Goal: Use online tool/utility: Utilize a website feature to perform a specific function

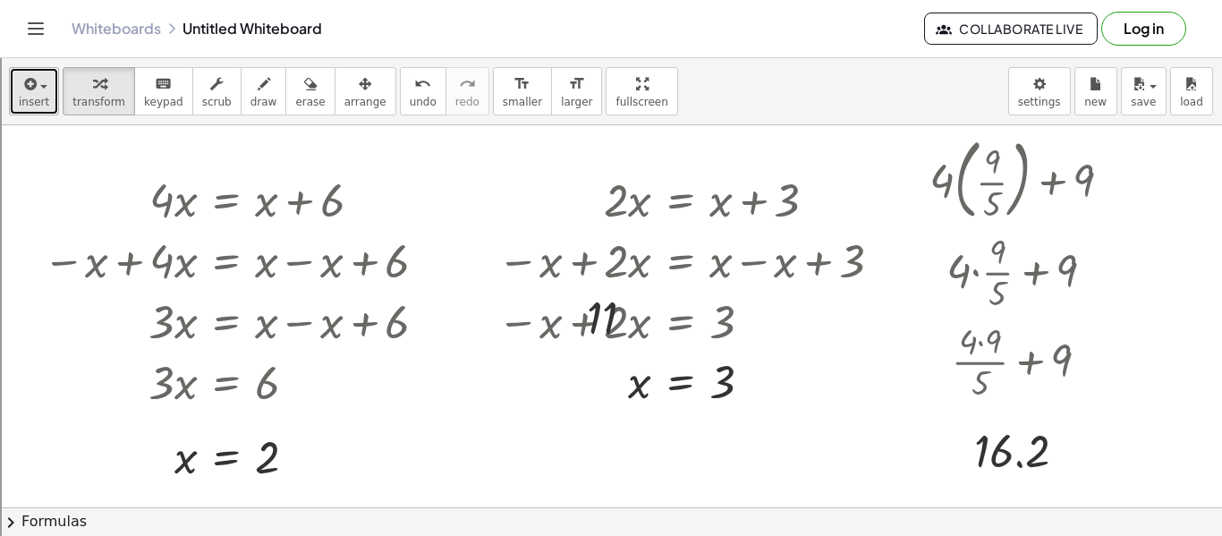
click at [31, 96] on span "insert" at bounding box center [34, 102] width 30 height 13
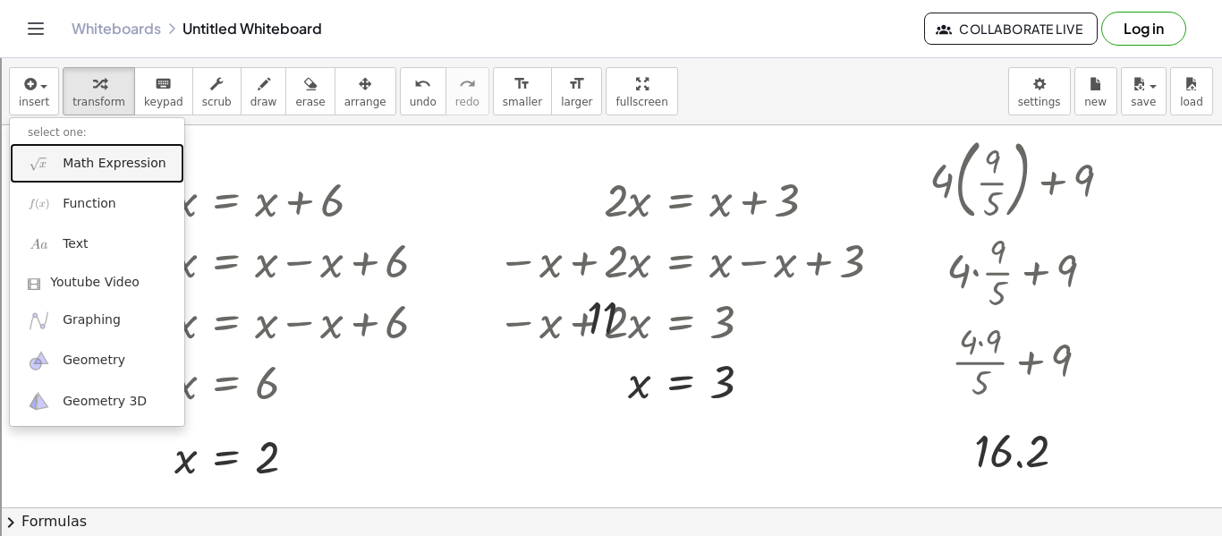
click at [118, 152] on link "Math Expression" at bounding box center [97, 163] width 174 height 40
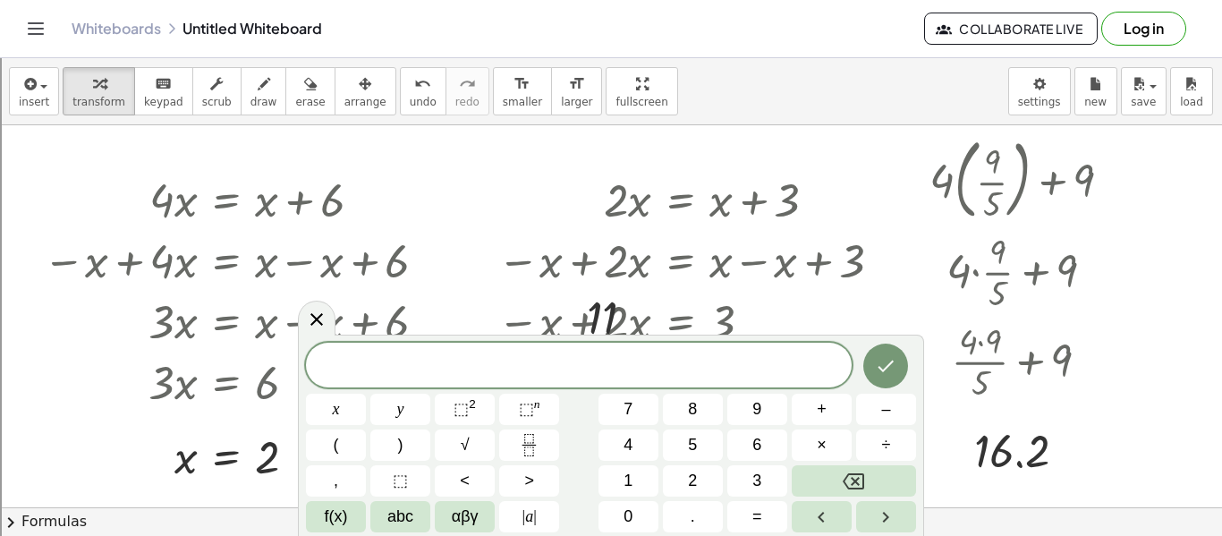
scroll to position [20, 0]
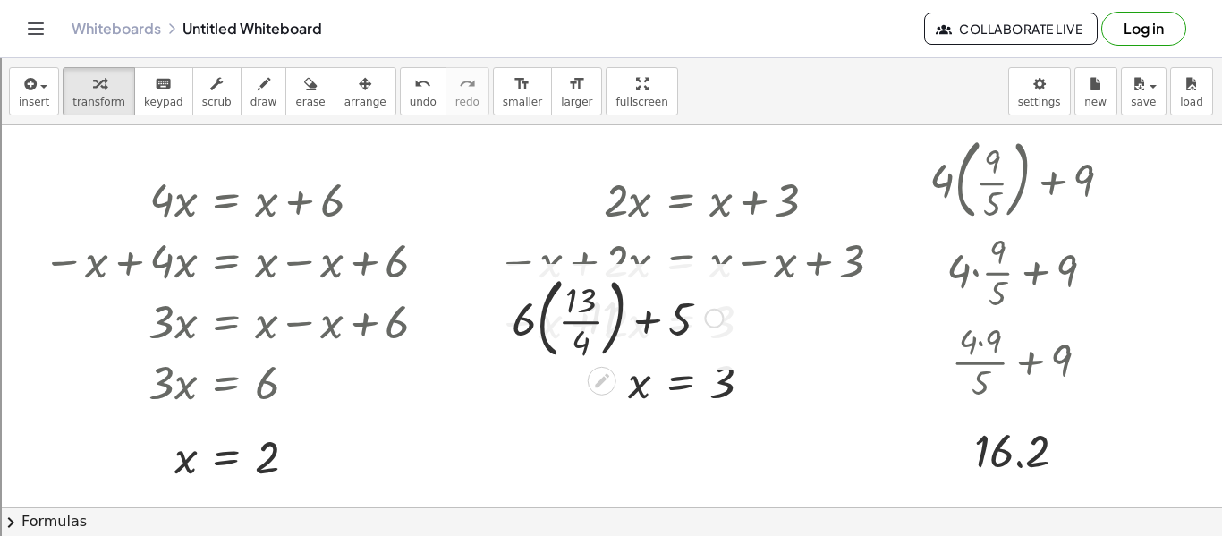
click at [583, 325] on div at bounding box center [617, 316] width 229 height 97
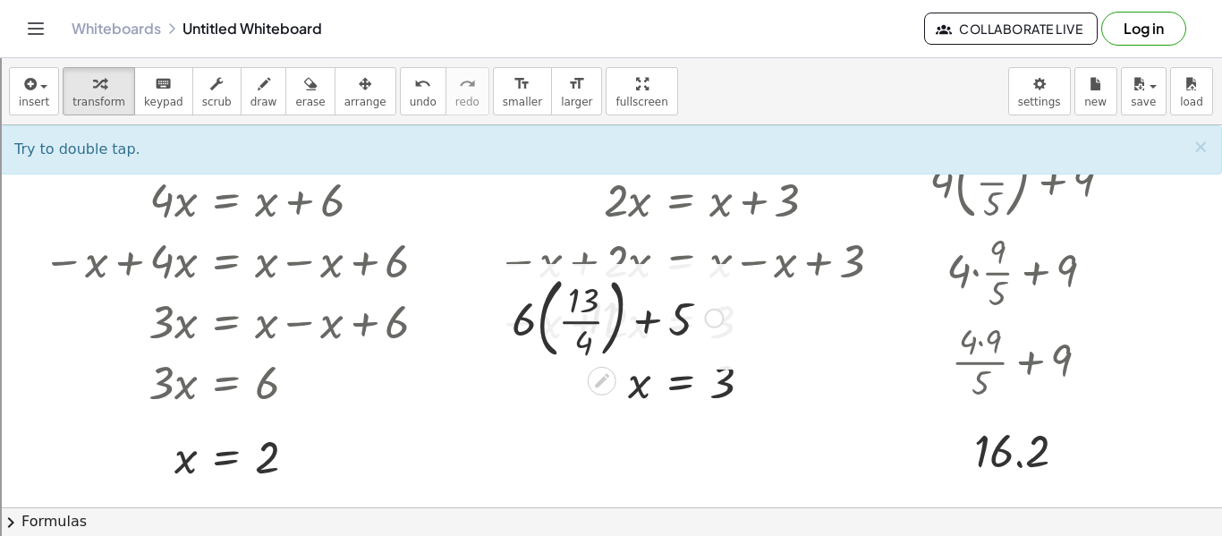
click at [539, 322] on div at bounding box center [617, 316] width 229 height 97
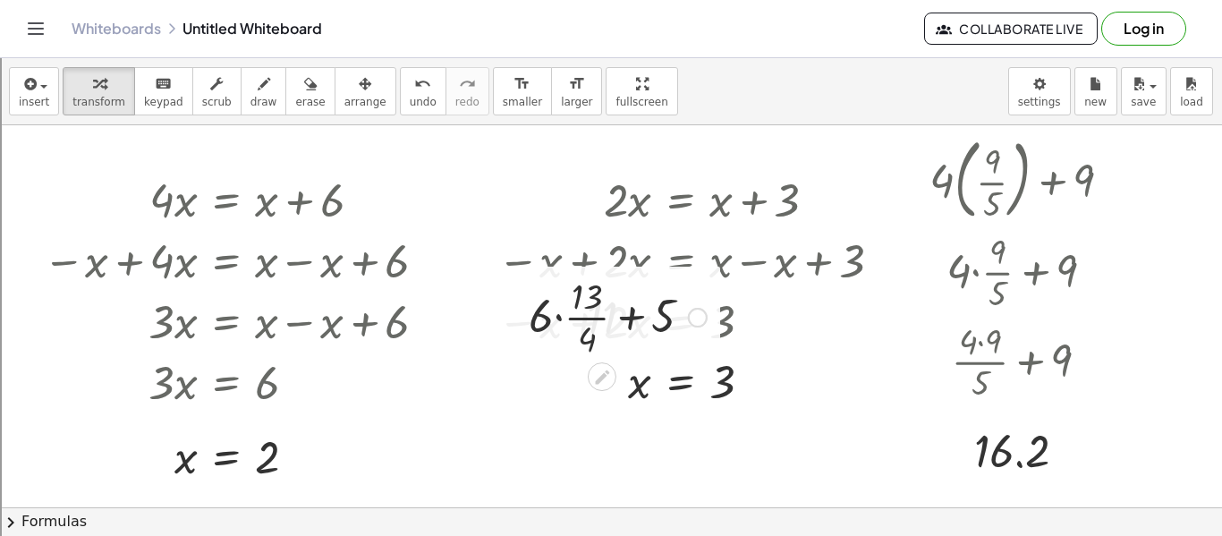
click at [554, 318] on div at bounding box center [618, 315] width 196 height 89
click at [571, 314] on div at bounding box center [617, 315] width 187 height 89
click at [569, 303] on div at bounding box center [617, 315] width 187 height 89
click at [573, 322] on div at bounding box center [618, 315] width 166 height 89
click at [573, 319] on div at bounding box center [617, 315] width 165 height 89
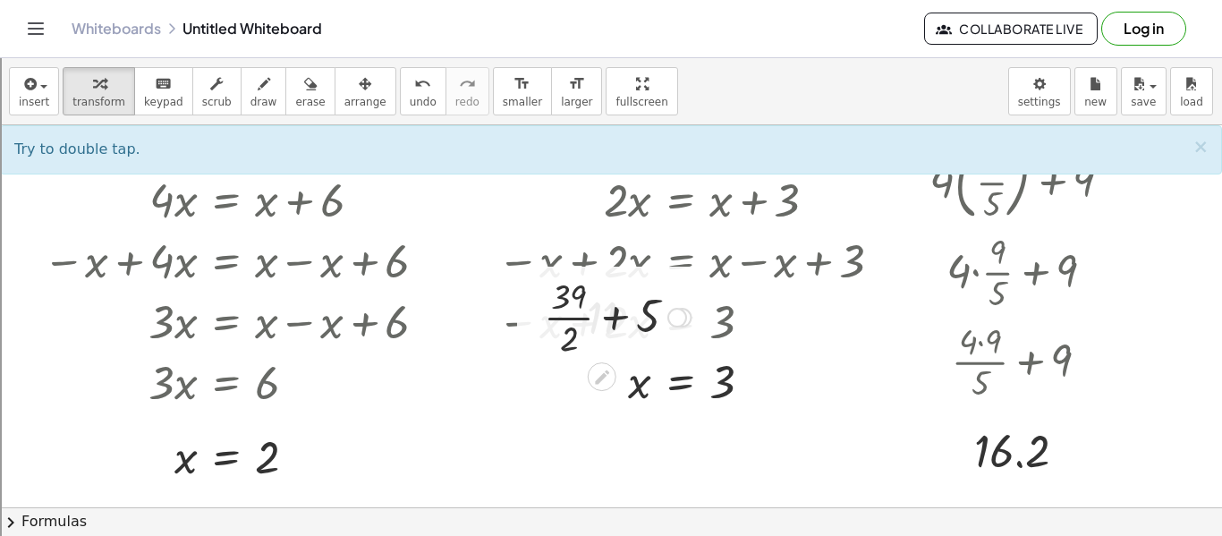
click at [579, 305] on div at bounding box center [617, 315] width 165 height 89
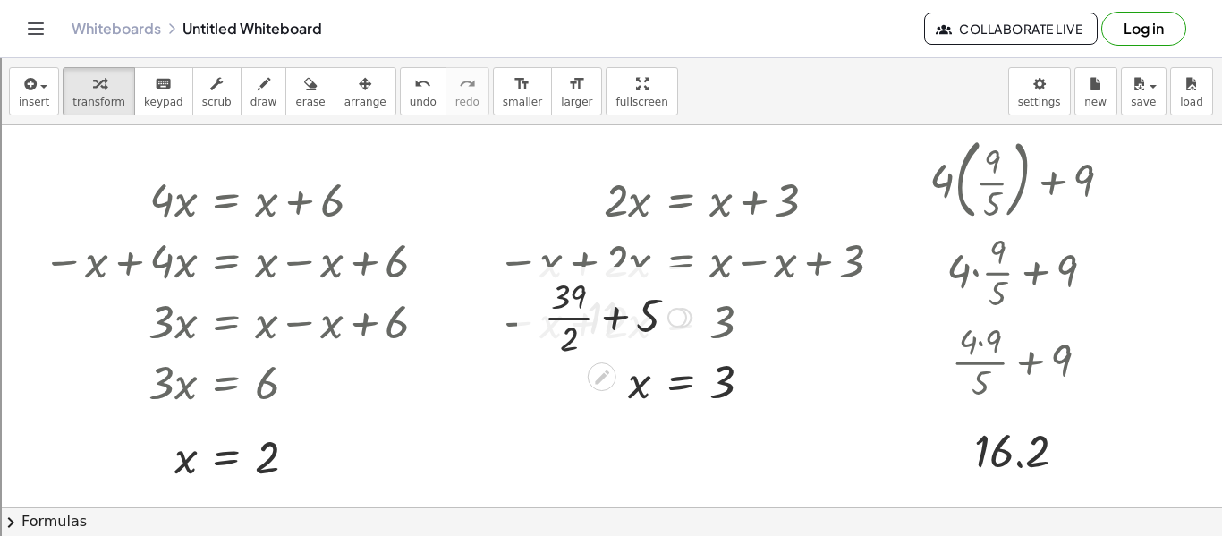
click at [579, 305] on div at bounding box center [617, 315] width 165 height 89
click at [564, 326] on div at bounding box center [617, 315] width 165 height 89
click at [559, 323] on div at bounding box center [617, 316] width 187 height 61
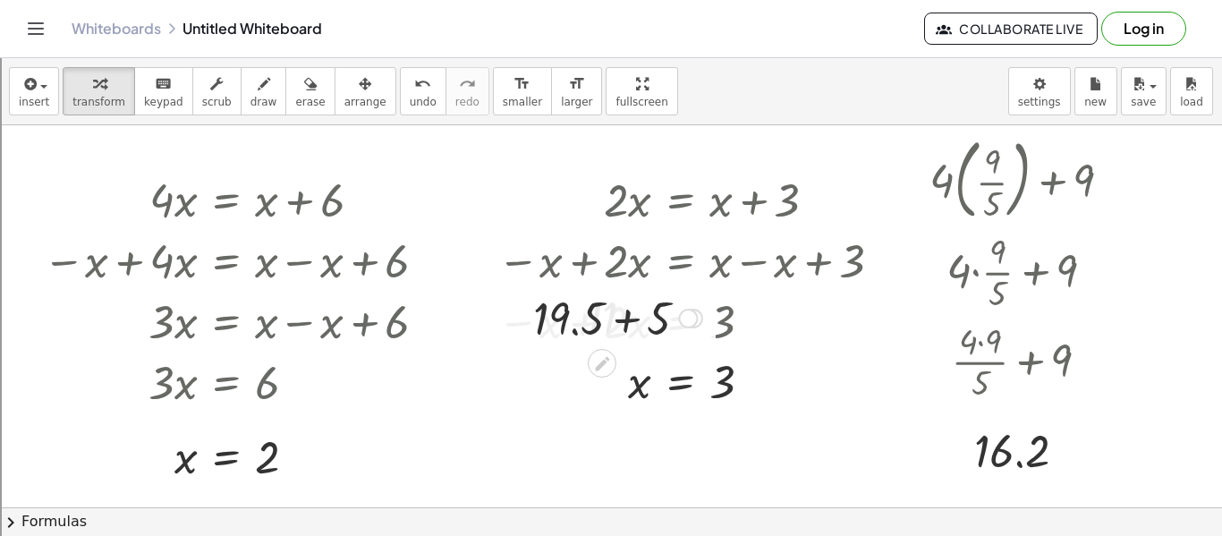
click at [633, 327] on div at bounding box center [617, 316] width 187 height 61
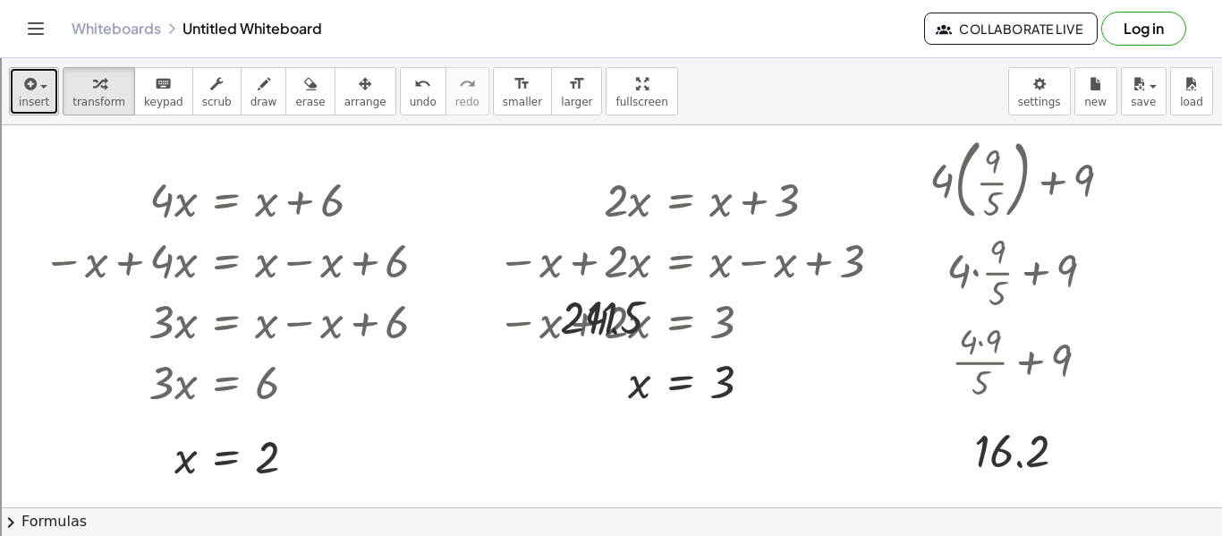
click at [29, 89] on icon "button" at bounding box center [29, 83] width 16 height 21
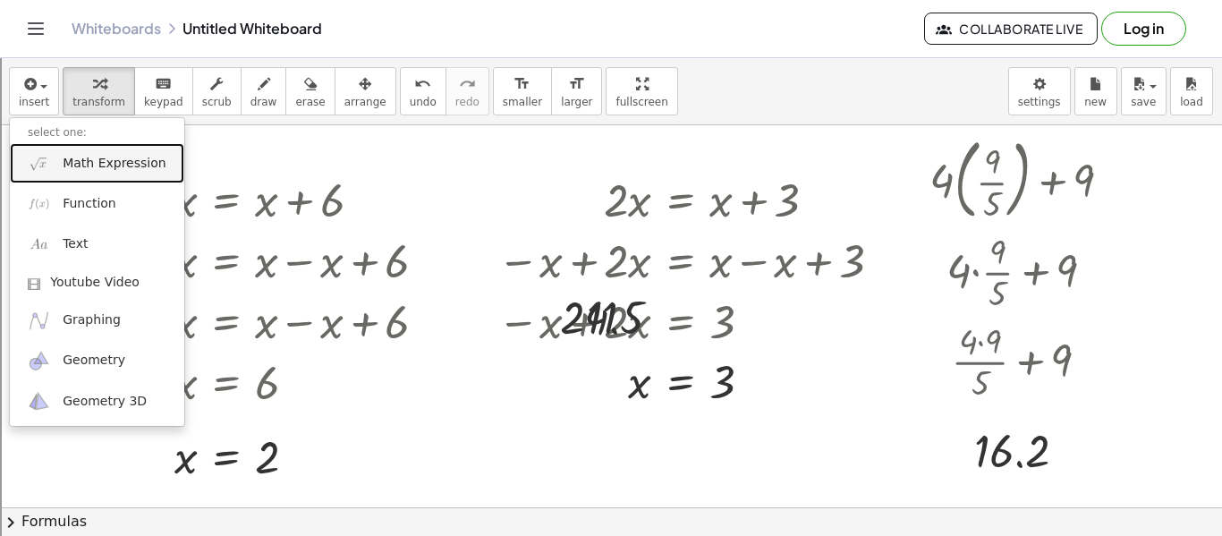
click at [88, 165] on span "Math Expression" at bounding box center [114, 164] width 103 height 18
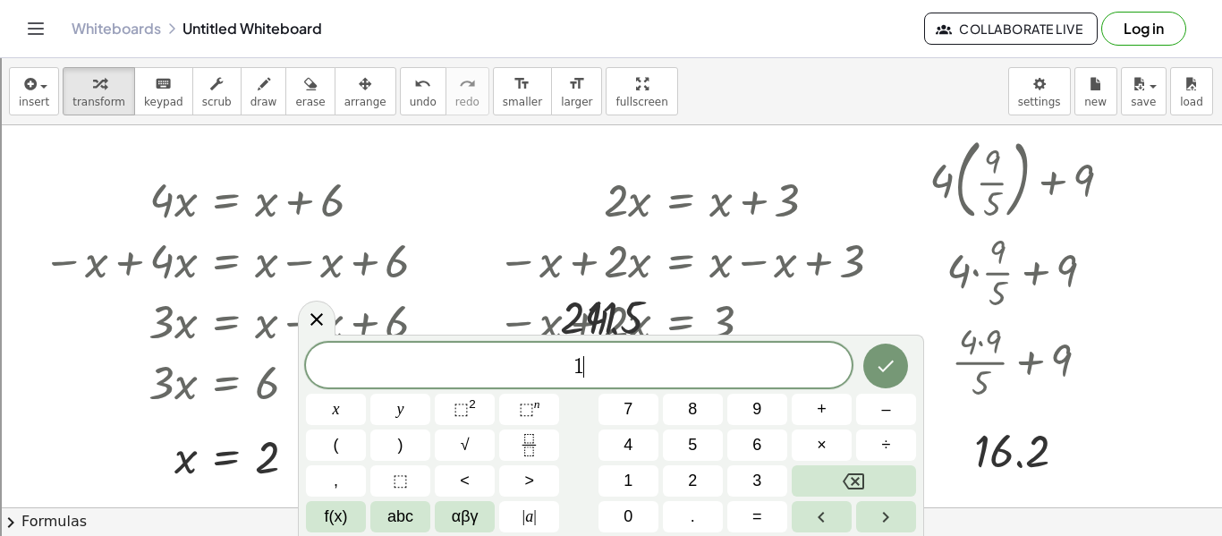
scroll to position [21, 0]
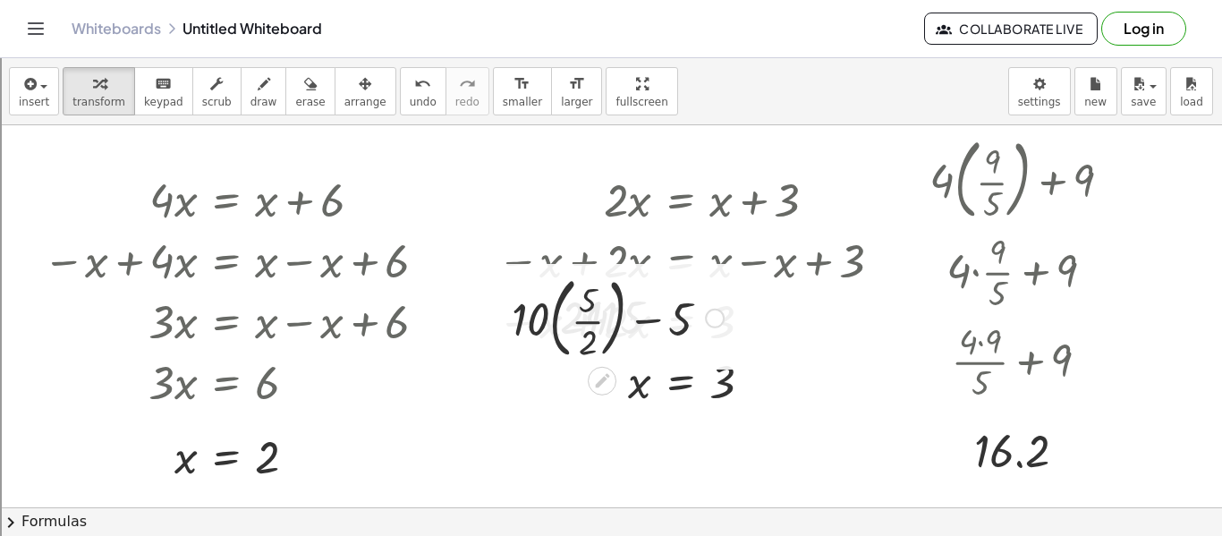
click at [572, 324] on div at bounding box center [618, 316] width 230 height 97
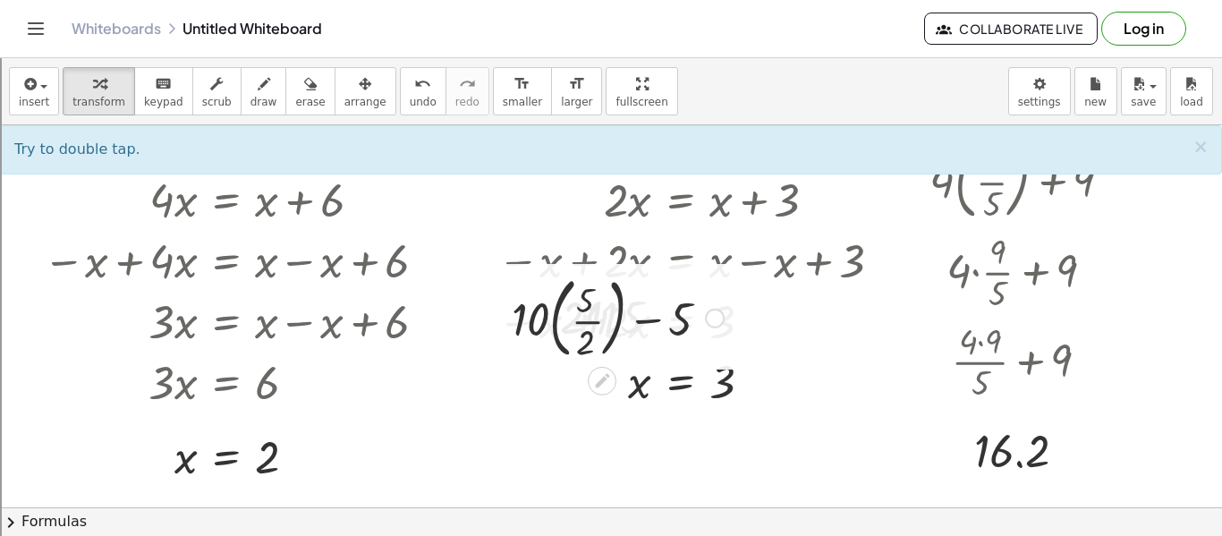
click at [556, 318] on div at bounding box center [618, 316] width 230 height 97
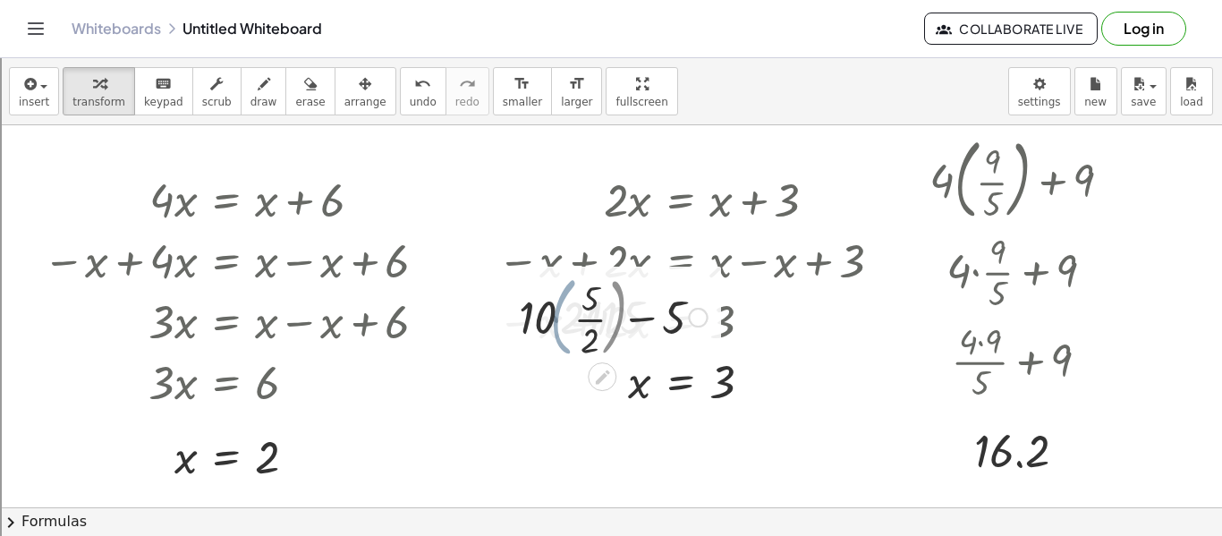
click at [556, 318] on div at bounding box center [618, 315] width 197 height 89
click at [571, 318] on div at bounding box center [618, 315] width 197 height 89
click at [570, 317] on div at bounding box center [618, 315] width 184 height 89
click at [569, 304] on div at bounding box center [618, 315] width 184 height 89
click at [573, 294] on div at bounding box center [618, 315] width 184 height 89
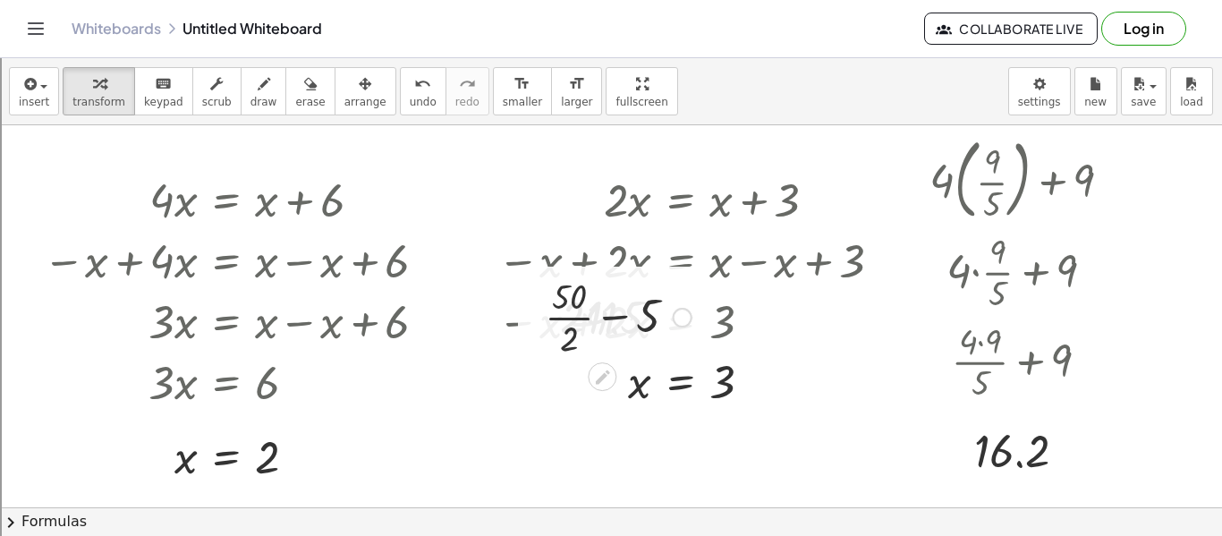
click at [573, 321] on div at bounding box center [618, 315] width 165 height 89
click at [614, 320] on div at bounding box center [618, 316] width 164 height 61
